Goal: Find specific page/section: Find specific page/section

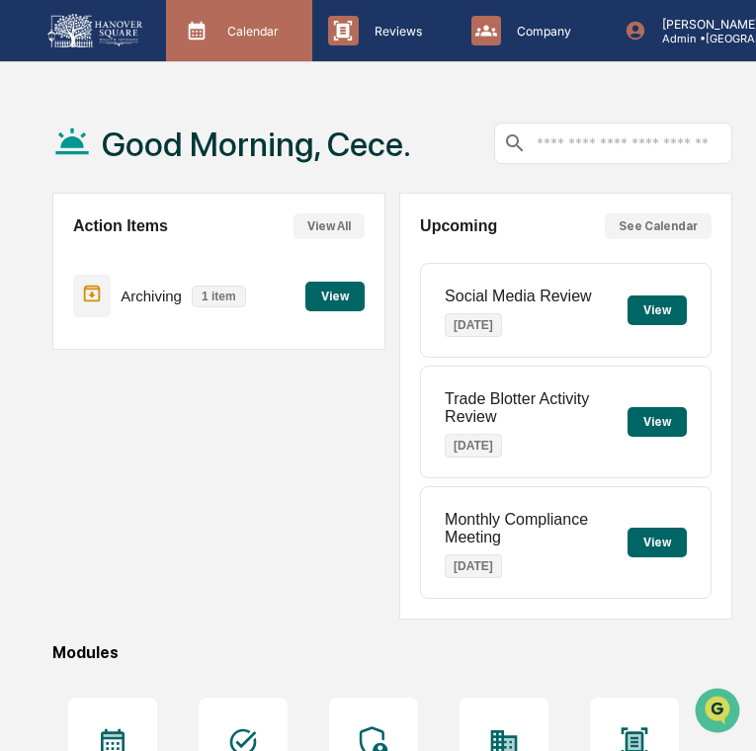
click at [294, 42] on div "Calendar Manage Tasks" at bounding box center [237, 31] width 126 height 30
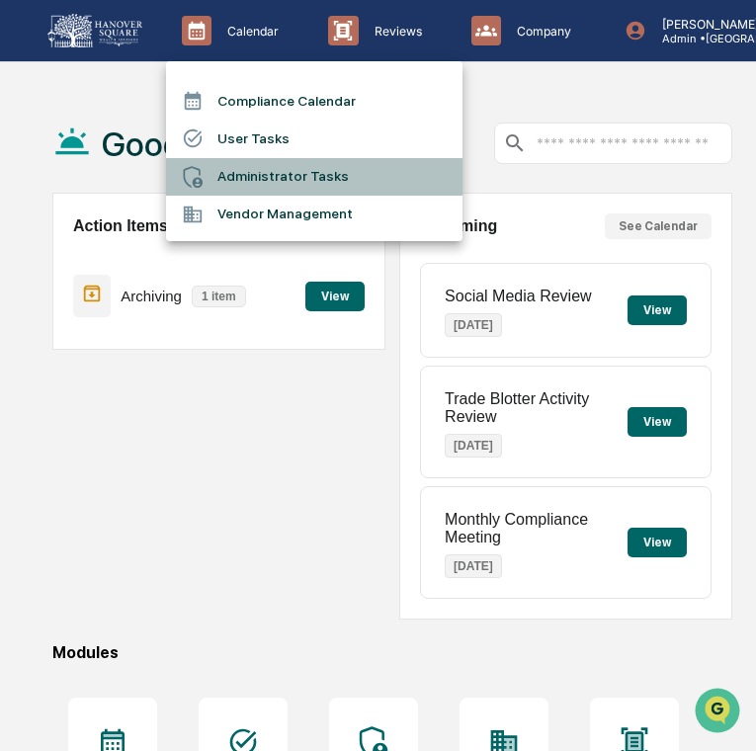
click at [319, 181] on li "Administrator Tasks" at bounding box center [314, 177] width 296 height 38
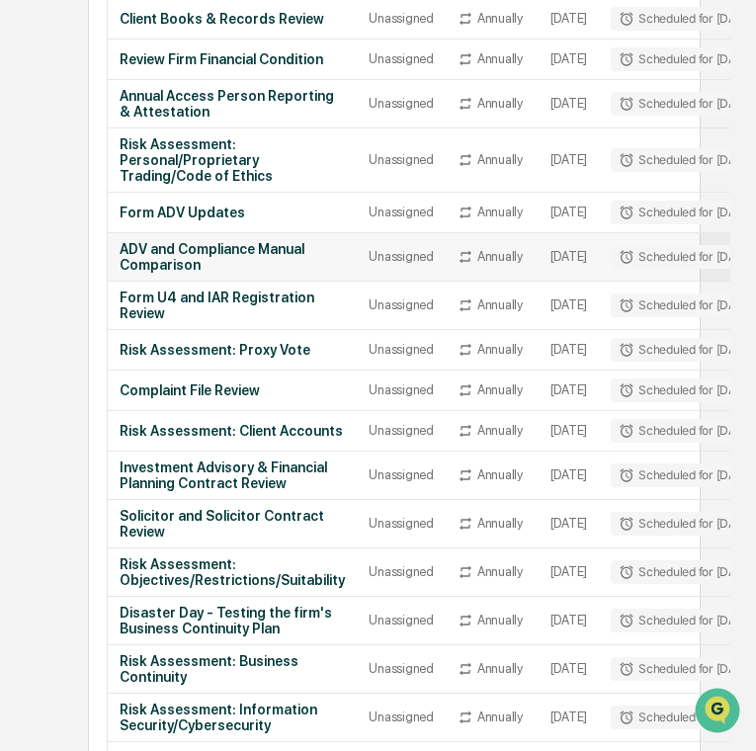
scroll to position [0, 148]
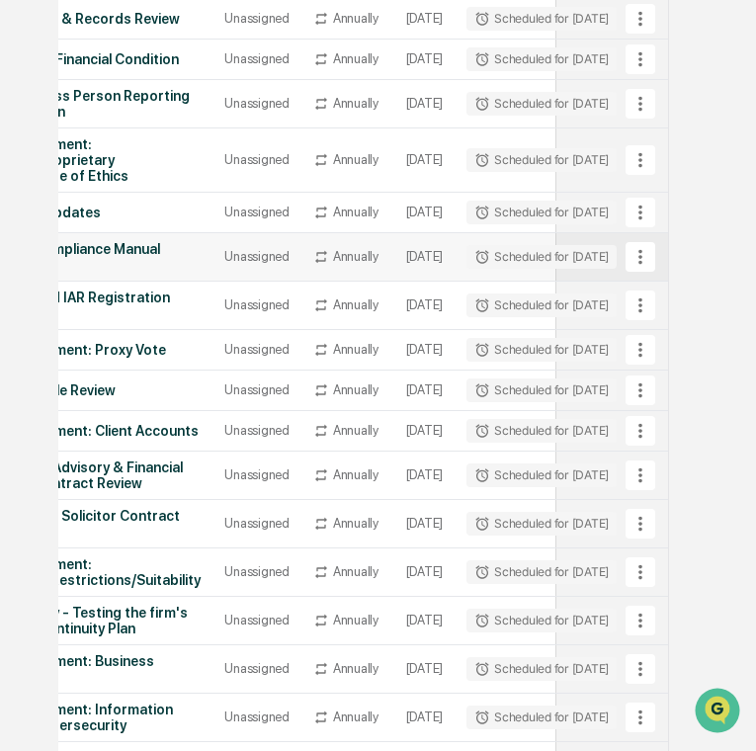
click at [330, 265] on div "Annually" at bounding box center [347, 257] width 69 height 16
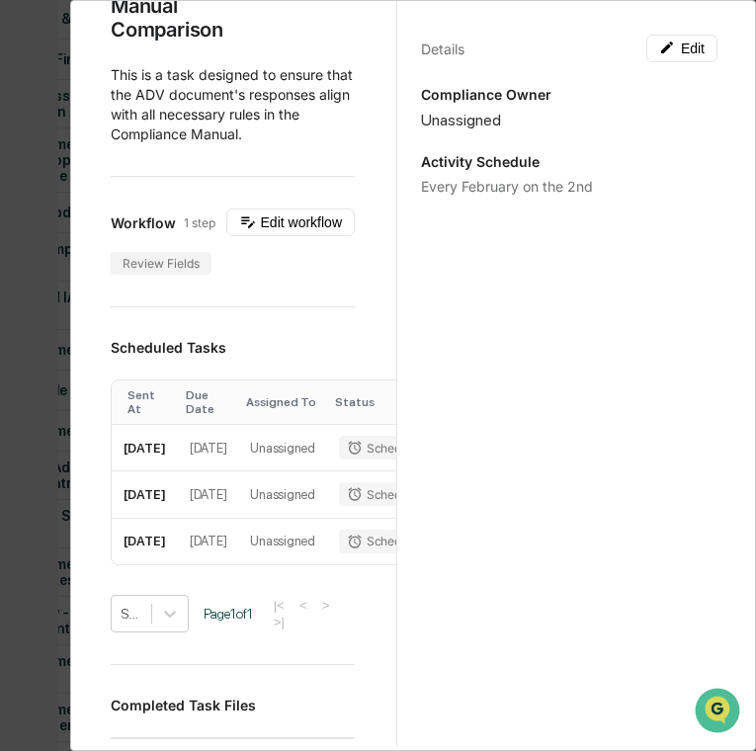
scroll to position [0, 0]
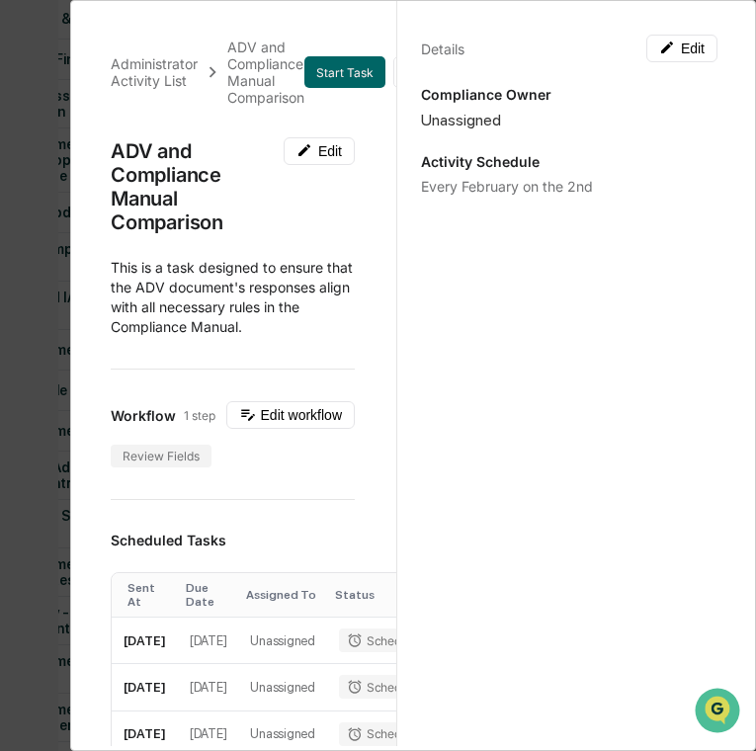
click at [54, 246] on div "Administrator Activity List ADV and Compliance Manual Comparison Start Task Spa…" at bounding box center [378, 375] width 756 height 751
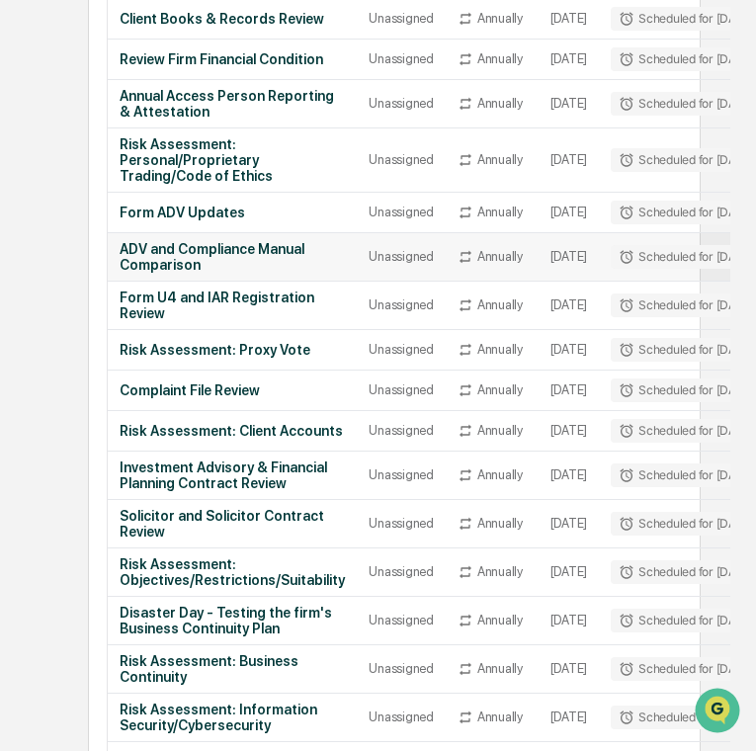
click at [234, 273] on div "ADV and Compliance Manual Comparison" at bounding box center [232, 257] width 225 height 32
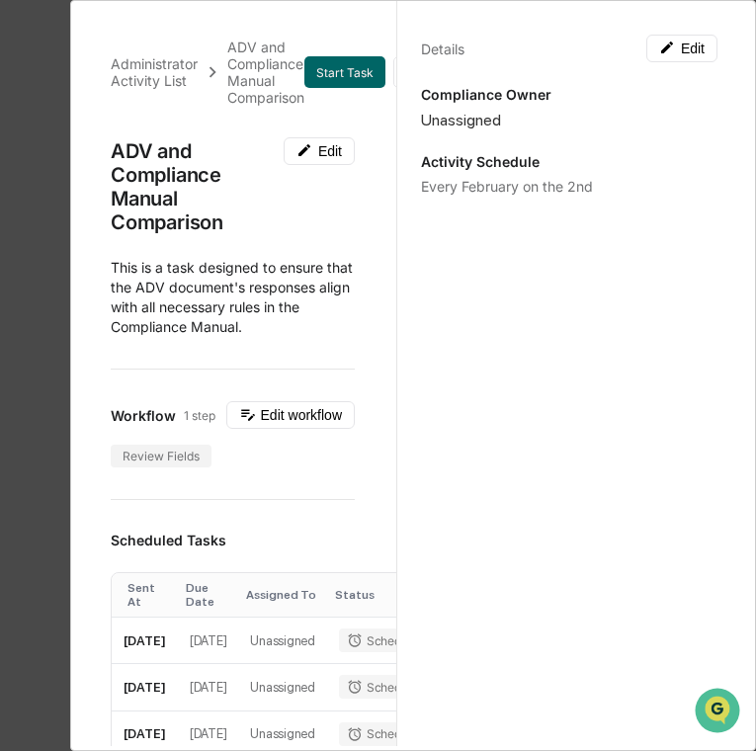
drag, startPoint x: 374, startPoint y: 76, endPoint x: 35, endPoint y: 204, distance: 363.0
click at [35, 204] on div "Administrator Activity List ADV and Compliance Manual Comparison Start Task Spa…" at bounding box center [378, 375] width 756 height 751
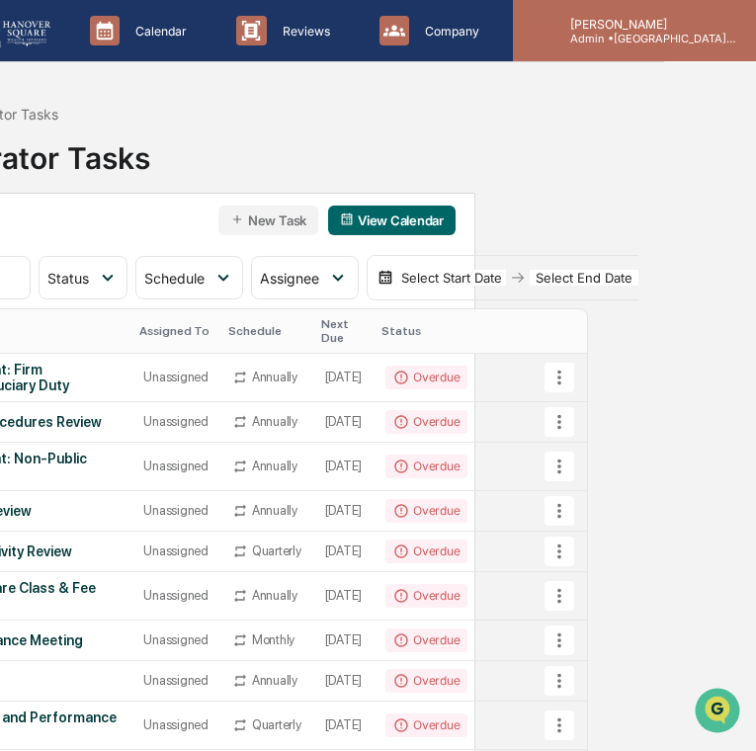
scroll to position [0, 93]
click at [648, 20] on p "[PERSON_NAME]" at bounding box center [645, 24] width 184 height 15
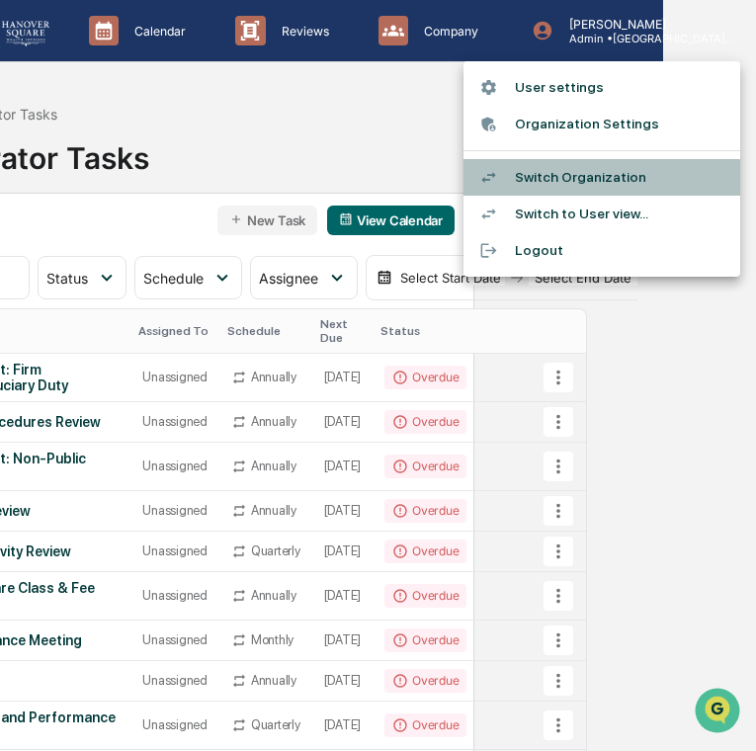
click at [631, 170] on li "Switch Organization" at bounding box center [601, 177] width 277 height 37
